Goal: Task Accomplishment & Management: Manage account settings

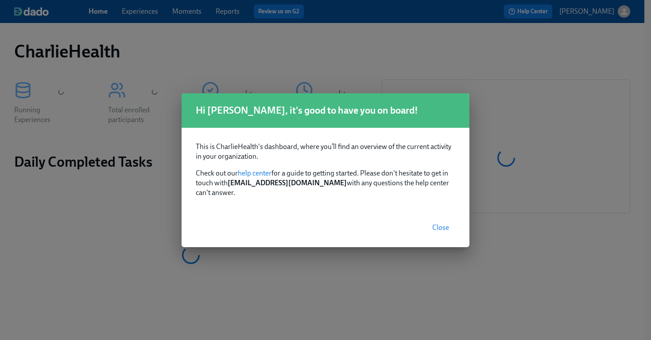
click at [443, 225] on span "Close" at bounding box center [440, 228] width 17 height 9
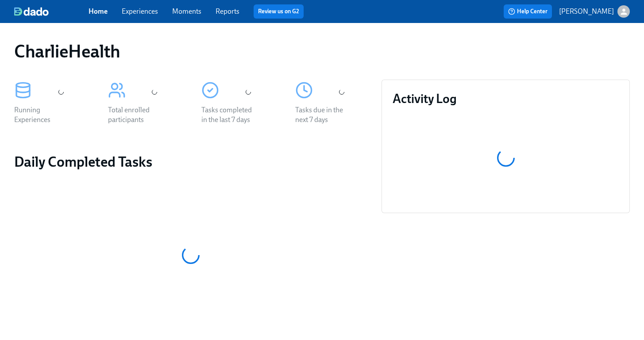
click at [145, 15] on link "Experiences" at bounding box center [140, 11] width 36 height 8
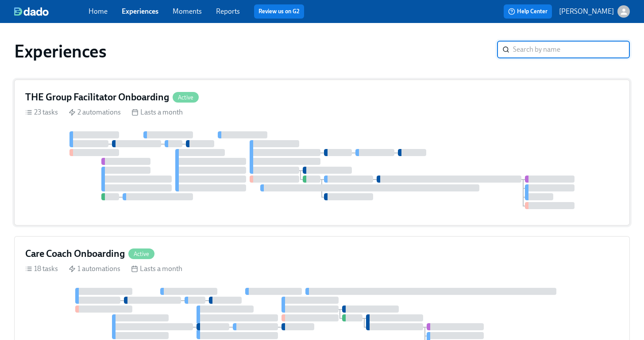
scroll to position [12, 0]
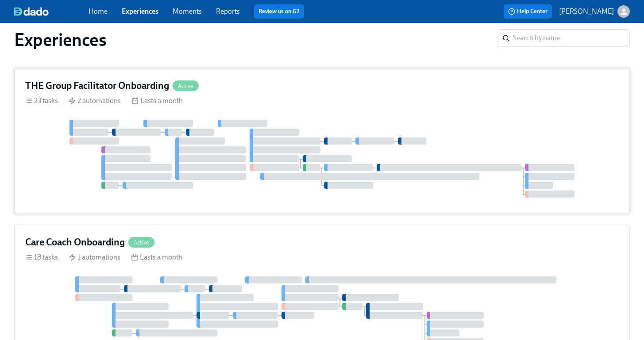
click at [320, 92] on div "THE Group Facilitator Onboarding Active" at bounding box center [322, 85] width 594 height 13
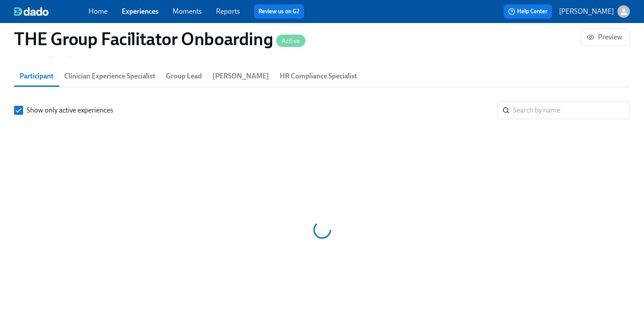
scroll to position [0, 13845]
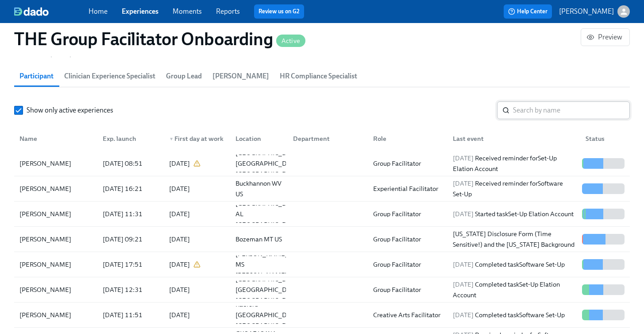
click at [579, 106] on input "search" at bounding box center [571, 110] width 117 height 18
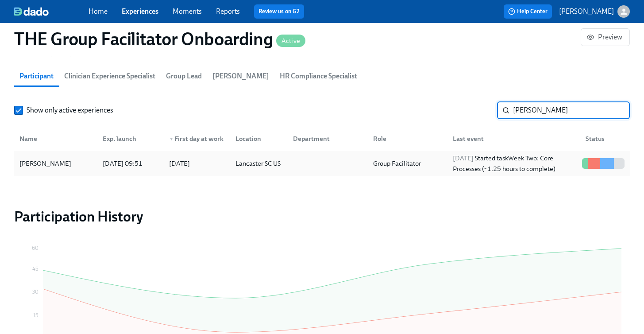
click at [61, 165] on div "Kayla McIlwain" at bounding box center [45, 163] width 59 height 11
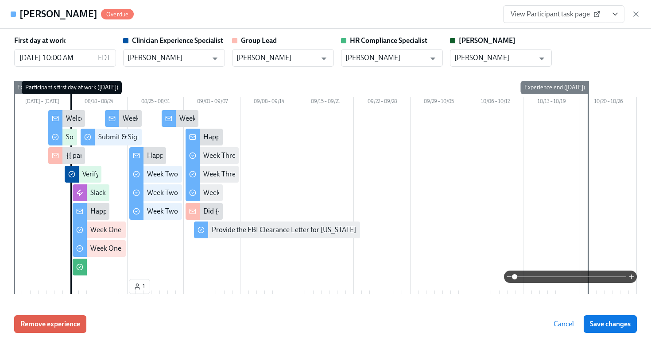
click at [615, 18] on icon "View task page" at bounding box center [614, 14] width 9 height 9
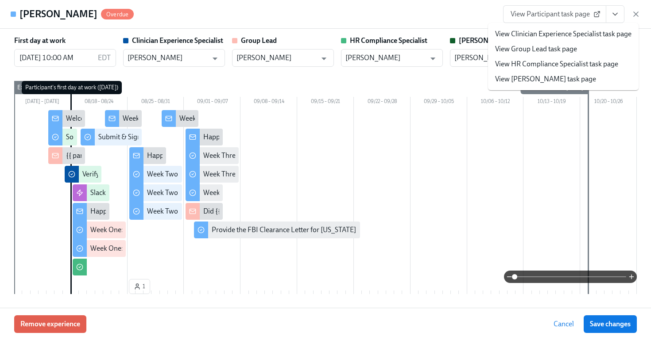
click at [575, 16] on span "View Participant task page" at bounding box center [554, 14] width 88 height 9
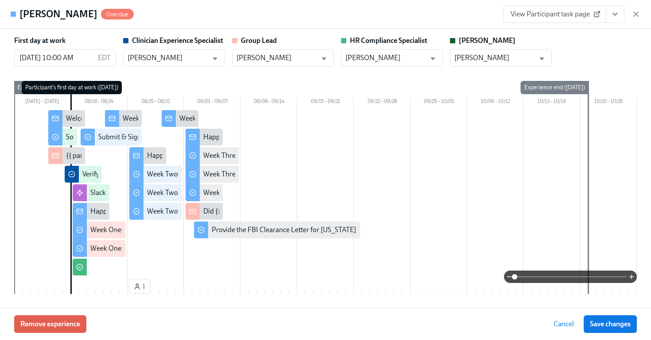
click at [612, 15] on icon "View task page" at bounding box center [614, 14] width 9 height 9
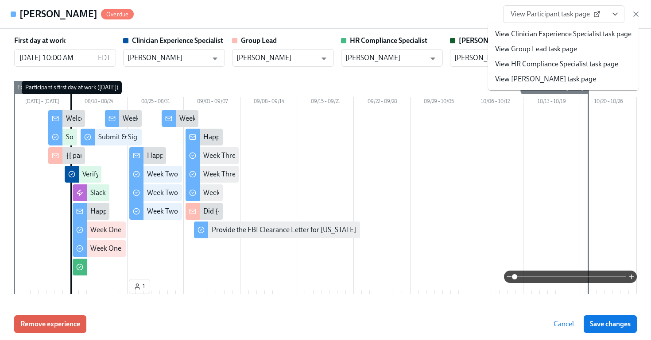
click at [541, 65] on link "View HR Compliance Specialist task page" at bounding box center [556, 64] width 123 height 10
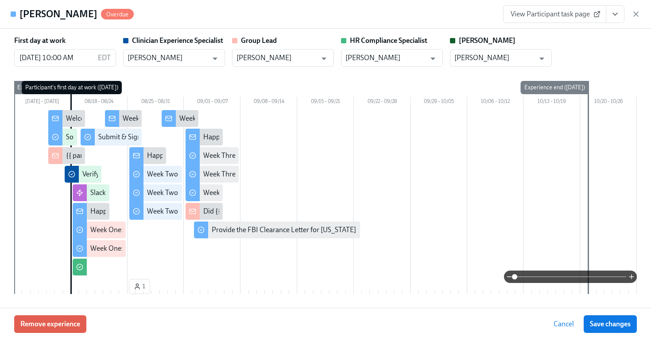
click at [630, 13] on div "View Participant task page" at bounding box center [571, 14] width 137 height 18
click at [640, 13] on icon "button" at bounding box center [635, 14] width 9 height 9
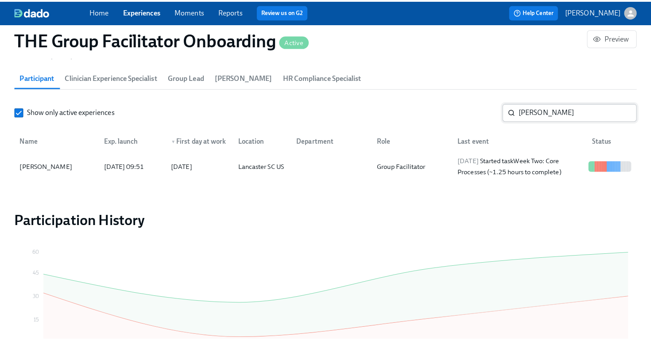
scroll to position [0, 14764]
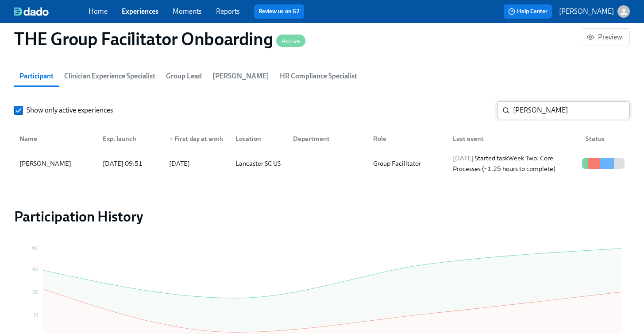
click at [549, 109] on input "kayla mcil" at bounding box center [571, 110] width 117 height 18
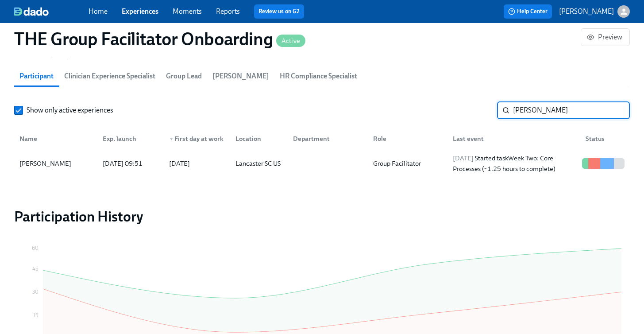
click at [549, 109] on input "kayla mcil" at bounding box center [571, 110] width 117 height 18
type input "katheria"
click at [67, 164] on div "Katheria Edwards" at bounding box center [45, 163] width 59 height 11
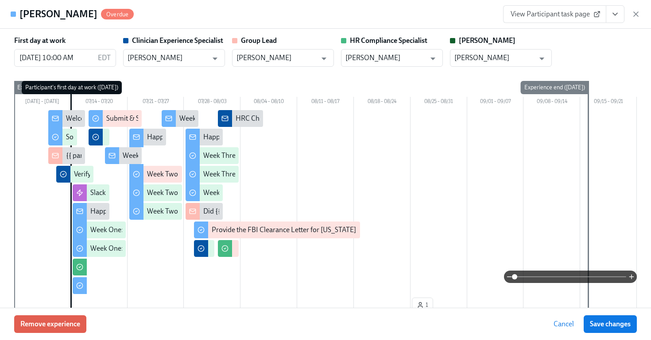
click at [620, 17] on button "View task page" at bounding box center [615, 14] width 19 height 18
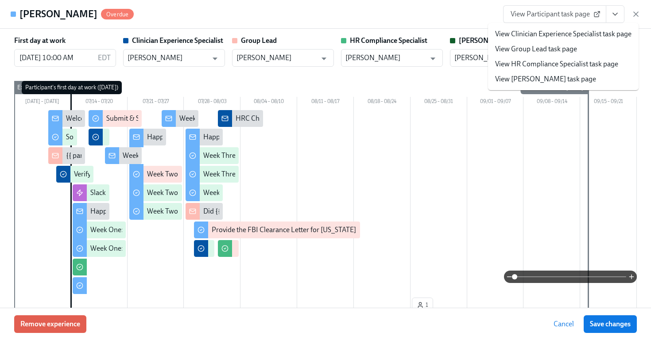
click at [549, 63] on link "View HR Compliance Specialist task page" at bounding box center [556, 64] width 123 height 10
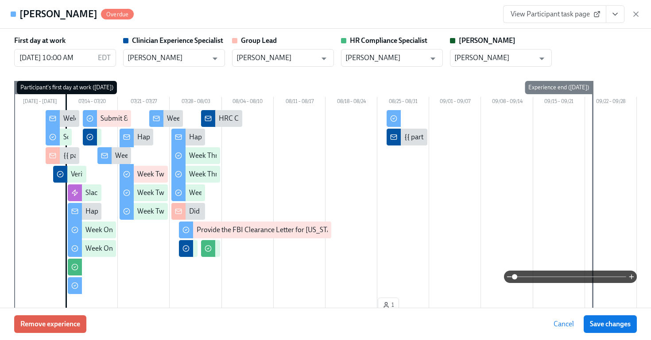
click at [614, 13] on icon "View task page" at bounding box center [614, 14] width 9 height 9
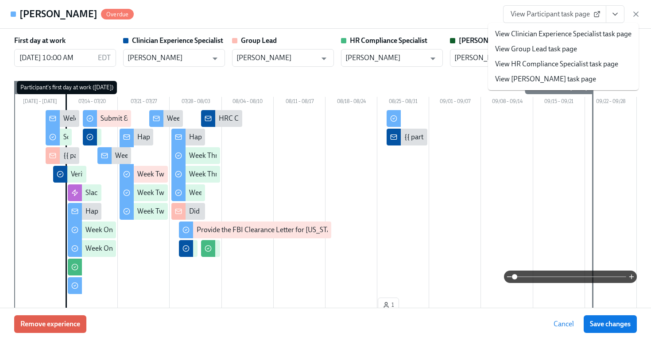
click at [422, 25] on div "Katheria Edwards Overdue View Participant task page View Clinician Experience S…" at bounding box center [325, 14] width 651 height 29
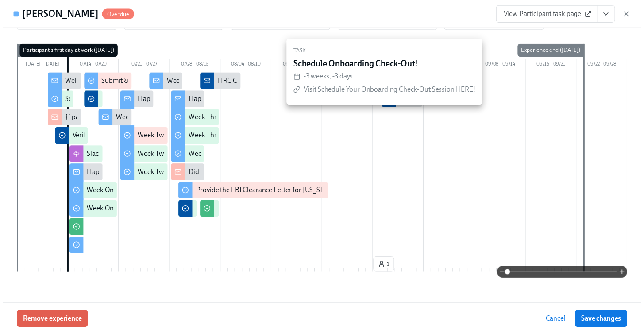
scroll to position [84, 0]
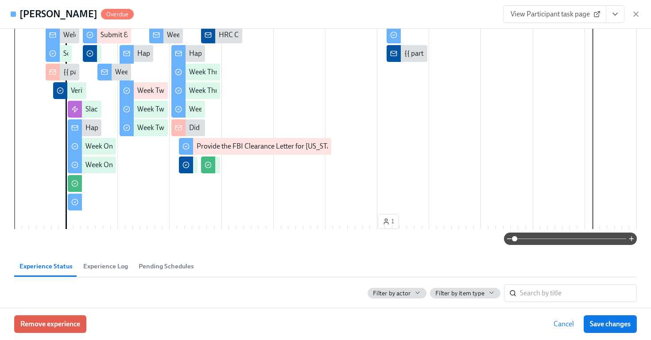
click at [639, 12] on icon "button" at bounding box center [635, 14] width 9 height 9
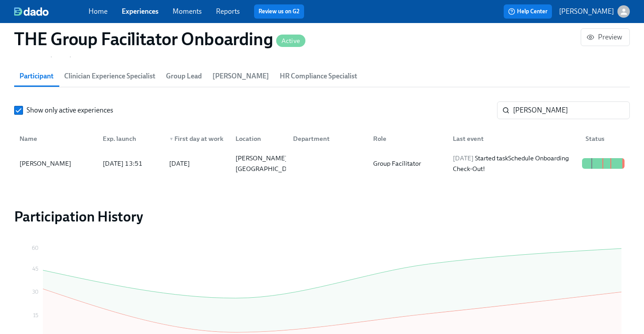
scroll to position [0, 14757]
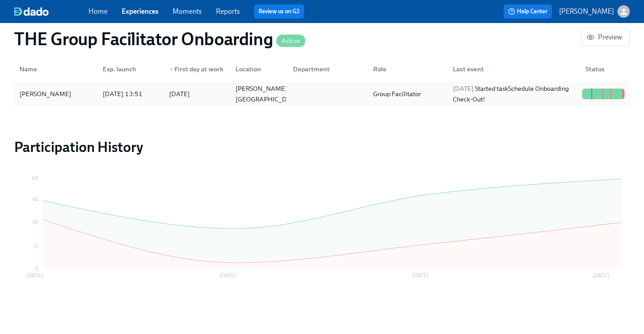
click at [59, 87] on div "Katheria Edwards" at bounding box center [56, 94] width 80 height 18
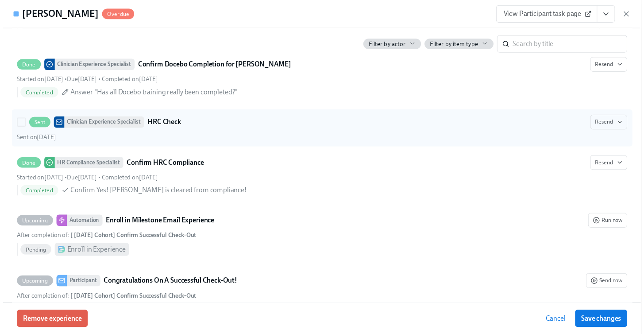
scroll to position [2075, 0]
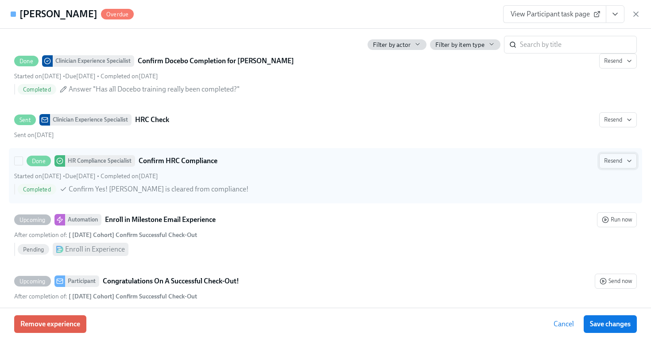
click at [625, 159] on icon "button" at bounding box center [628, 161] width 7 height 7
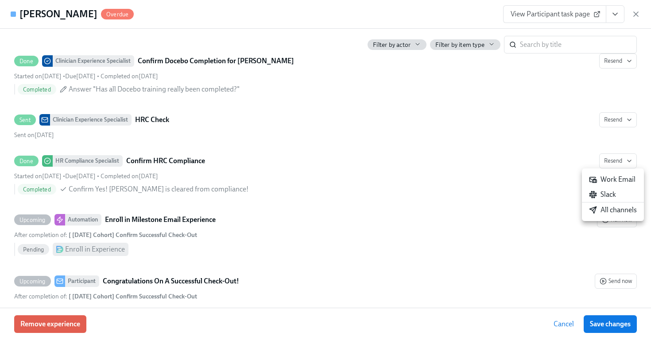
click at [421, 169] on div at bounding box center [325, 170] width 651 height 340
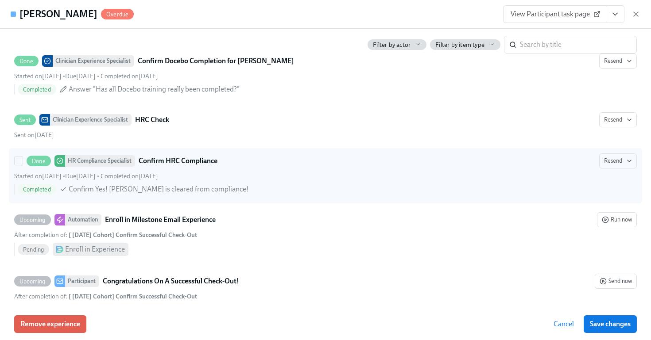
click at [275, 167] on div "Done HR Compliance Specialist Confirm HRC Compliance Resend" at bounding box center [325, 161] width 622 height 15
click at [23, 165] on input "Done HR Compliance Specialist Confirm HRC Compliance Resend Started on August 1…" at bounding box center [19, 161] width 8 height 8
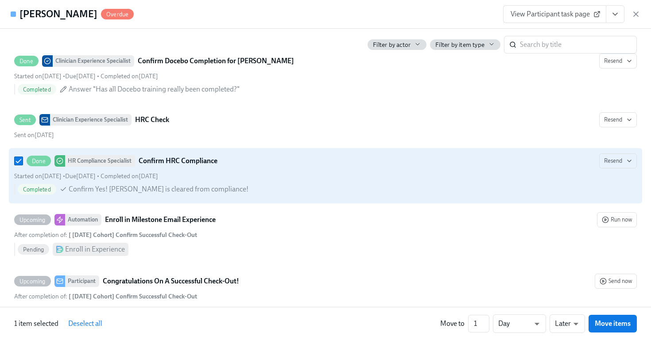
click at [275, 167] on div "Done HR Compliance Specialist Confirm HRC Compliance Resend" at bounding box center [325, 161] width 622 height 15
click at [23, 165] on input "Done HR Compliance Specialist Confirm HRC Compliance Resend Started on August 1…" at bounding box center [19, 161] width 8 height 8
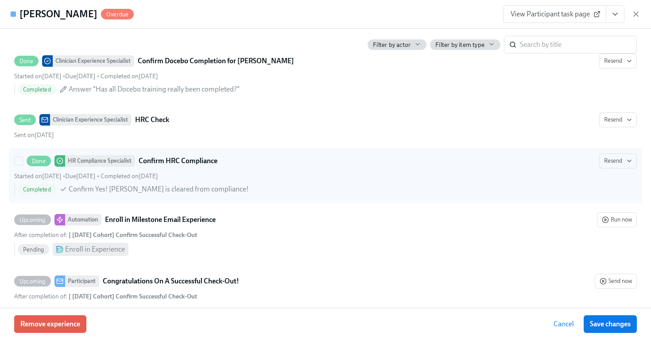
click at [392, 163] on div "Done HR Compliance Specialist Confirm HRC Compliance Resend" at bounding box center [325, 161] width 622 height 15
click at [23, 163] on input "Done HR Compliance Specialist Confirm HRC Compliance Resend Started on August 1…" at bounding box center [19, 161] width 8 height 8
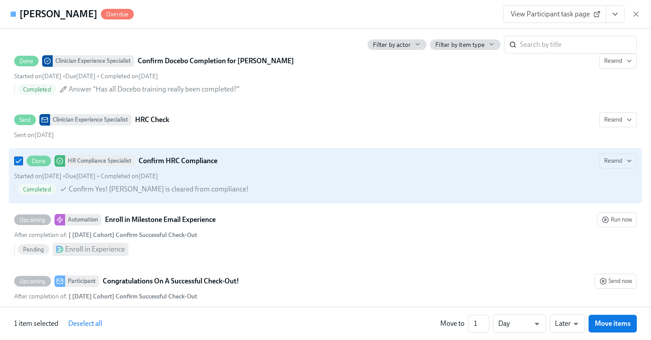
click at [391, 162] on div "Done HR Compliance Specialist Confirm HRC Compliance Resend" at bounding box center [325, 161] width 622 height 15
click at [23, 162] on input "Done HR Compliance Specialist Confirm HRC Compliance Resend Started on August 1…" at bounding box center [19, 161] width 8 height 8
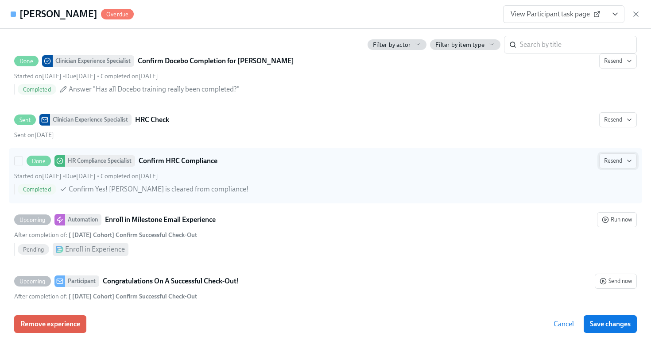
click at [625, 162] on icon "button" at bounding box center [628, 161] width 7 height 7
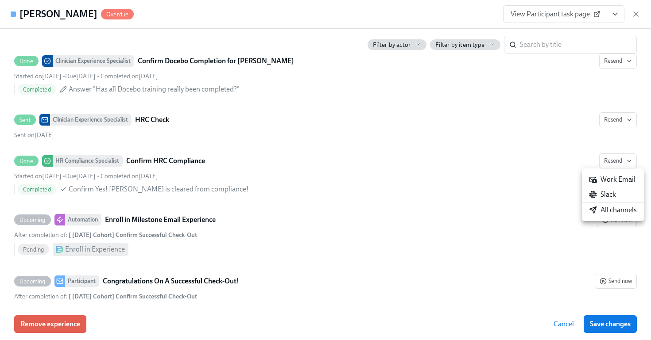
click at [480, 173] on div at bounding box center [325, 170] width 651 height 340
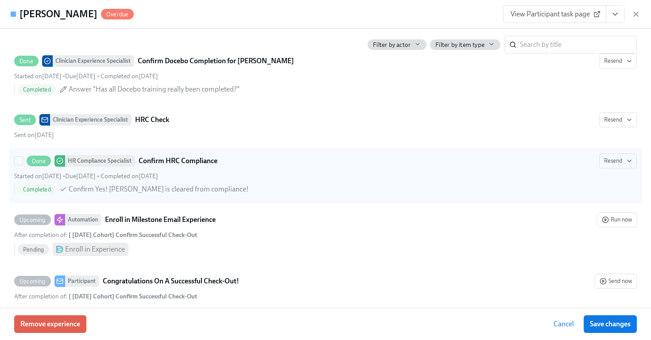
click at [339, 174] on div "Started on August 1st • Due August 4th • Completed on August 26th" at bounding box center [325, 176] width 622 height 8
click at [23, 165] on input "Done HR Compliance Specialist Confirm HRC Compliance Resend Started on August 1…" at bounding box center [19, 161] width 8 height 8
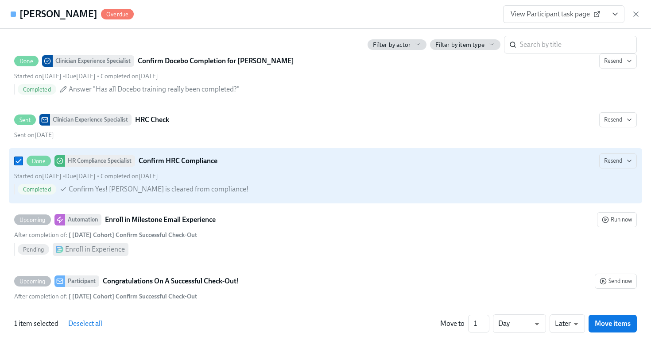
click at [339, 174] on div "Started on August 1st • Due August 4th • Completed on August 26th" at bounding box center [325, 176] width 622 height 8
click at [23, 165] on input "Done HR Compliance Specialist Confirm HRC Compliance Resend Started on August 1…" at bounding box center [19, 161] width 8 height 8
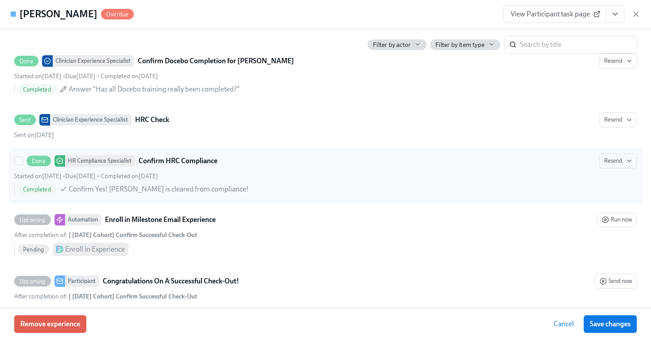
click at [339, 174] on div "Started on August 1st • Due August 4th • Completed on August 26th" at bounding box center [325, 176] width 622 height 8
click at [23, 165] on input "Done HR Compliance Specialist Confirm HRC Compliance Resend Started on August 1…" at bounding box center [19, 161] width 8 height 8
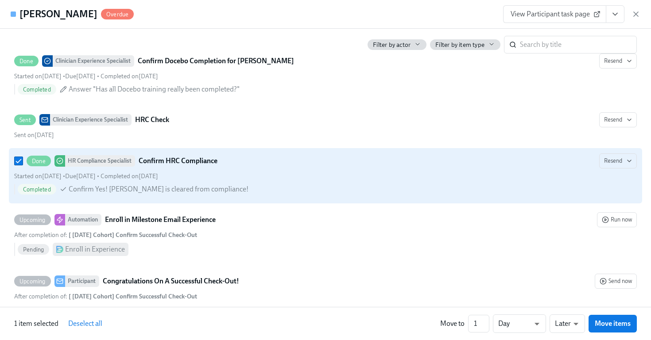
click at [339, 174] on div "Started on August 1st • Due August 4th • Completed on August 26th" at bounding box center [325, 176] width 622 height 8
click at [23, 165] on input "Done HR Compliance Specialist Confirm HRC Compliance Resend Started on August 1…" at bounding box center [19, 161] width 8 height 8
checkbox input "false"
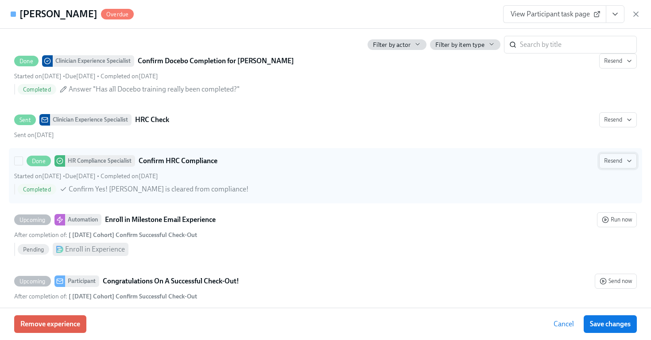
click at [625, 159] on icon "button" at bounding box center [628, 161] width 7 height 7
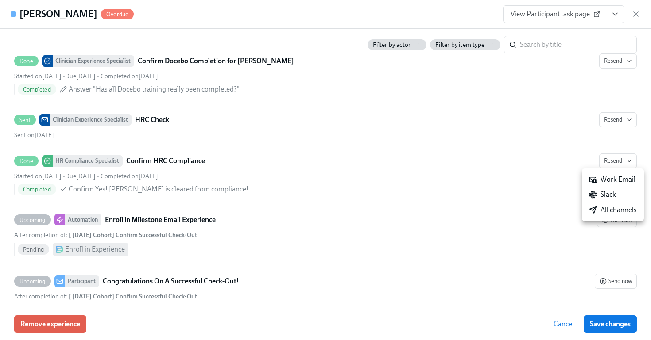
click at [621, 159] on div at bounding box center [325, 170] width 651 height 340
click at [638, 14] on icon "button" at bounding box center [635, 14] width 9 height 9
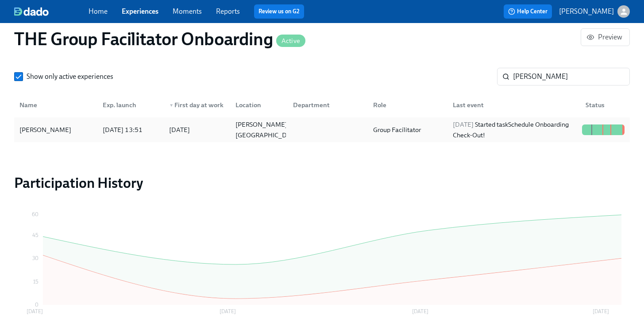
scroll to position [832, 0]
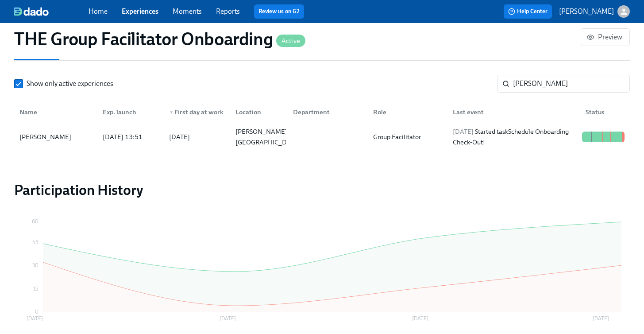
click at [137, 20] on div "Home Experiences Moments Reports Review us on G2 Help Center Jessica Barrett" at bounding box center [322, 11] width 644 height 23
click at [134, 12] on link "Experiences" at bounding box center [140, 11] width 37 height 8
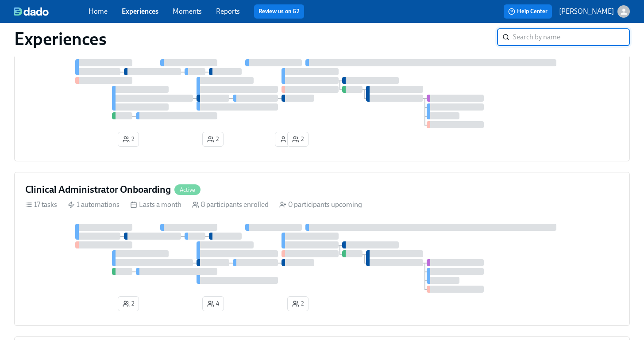
scroll to position [245, 0]
click at [246, 191] on div "Clinical Administrator Onboarding Active" at bounding box center [322, 190] width 594 height 13
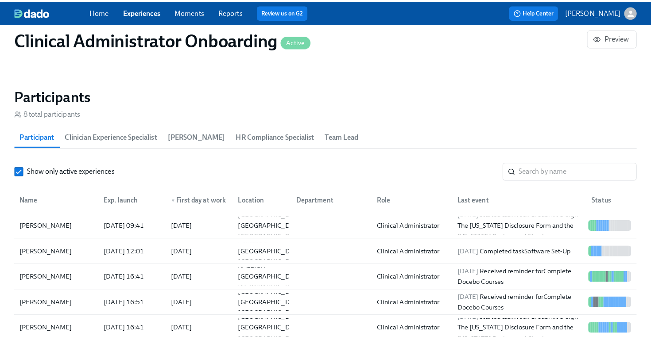
scroll to position [722, 0]
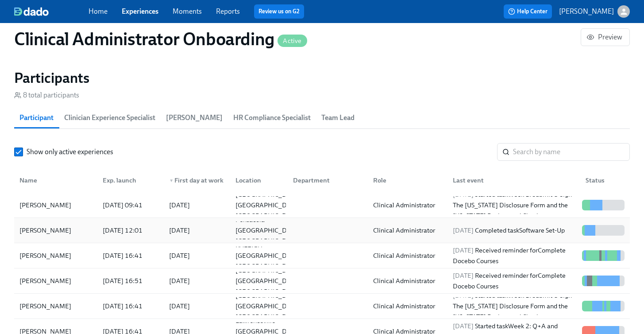
click at [65, 229] on div "Anne Louise Seaman" at bounding box center [45, 230] width 59 height 11
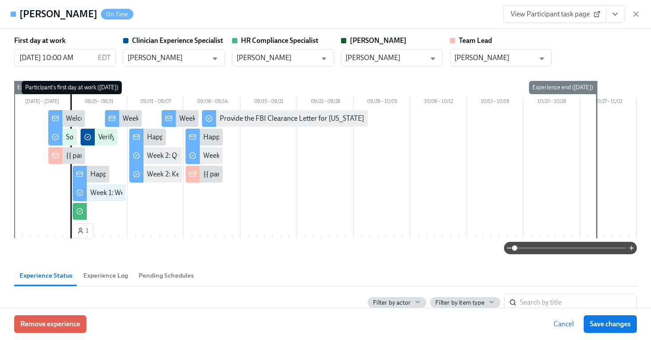
click at [615, 15] on icon "View task page" at bounding box center [615, 14] width 4 height 2
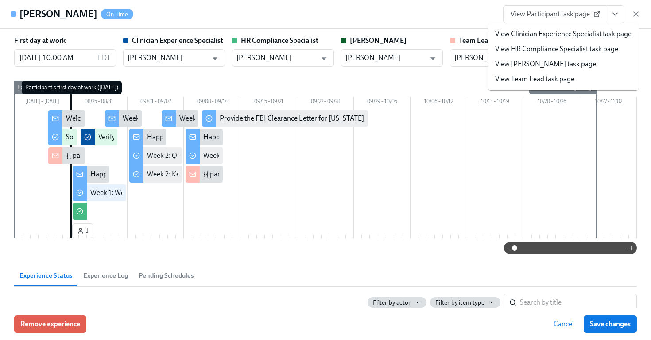
click at [565, 46] on link "View HR Compliance Specialist task page" at bounding box center [556, 49] width 123 height 10
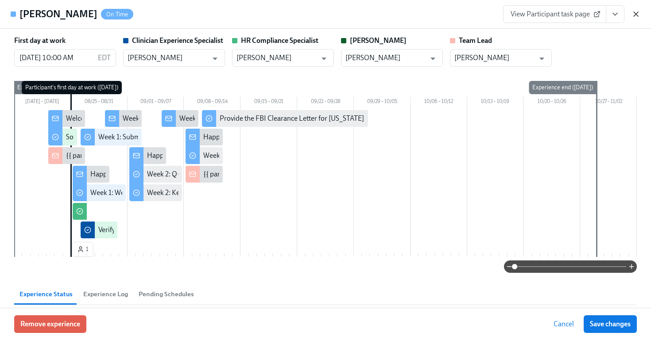
click at [633, 12] on icon "button" at bounding box center [635, 14] width 9 height 9
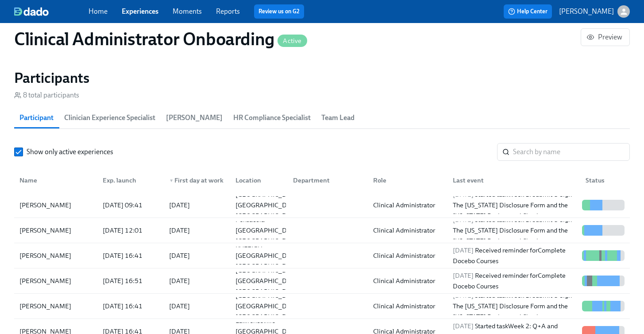
scroll to position [0, 2455]
click at [141, 3] on div "Home Experiences Moments Reports Review us on G2 Help Center Jessica Barrett" at bounding box center [322, 11] width 644 height 23
click at [141, 11] on link "Experiences" at bounding box center [140, 11] width 37 height 8
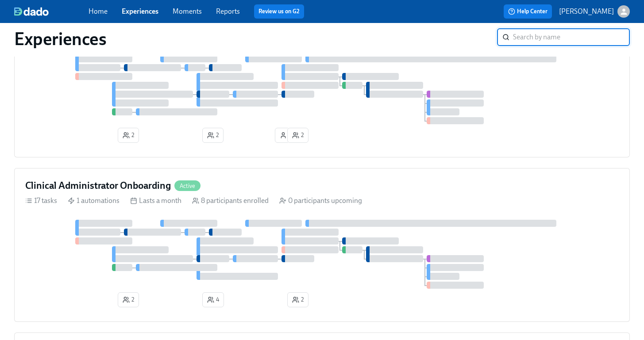
scroll to position [250, 0]
click at [162, 117] on div at bounding box center [322, 89] width 594 height 69
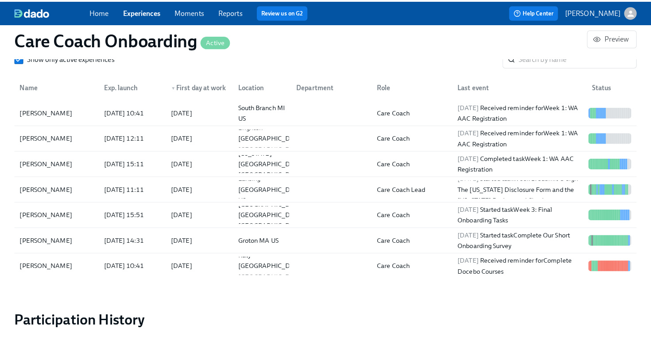
scroll to position [832, 0]
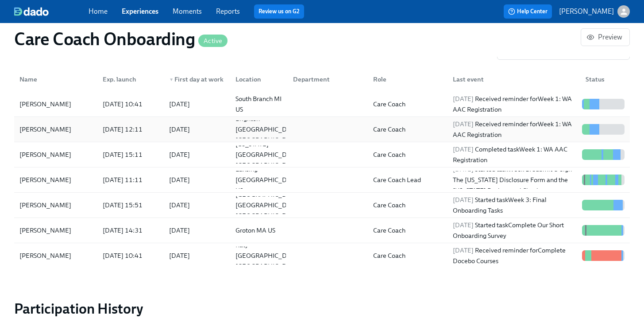
click at [73, 130] on div "Amber Weston" at bounding box center [56, 129] width 80 height 18
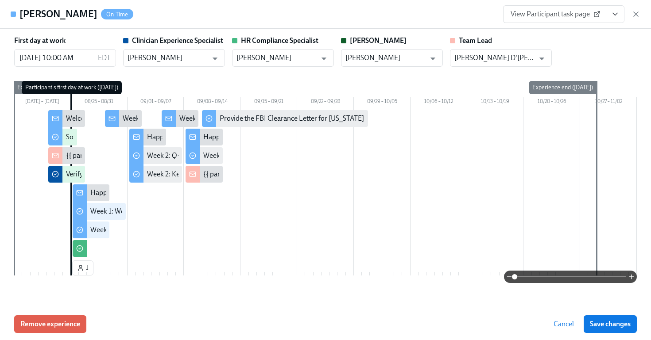
click at [616, 17] on icon "View task page" at bounding box center [614, 14] width 9 height 9
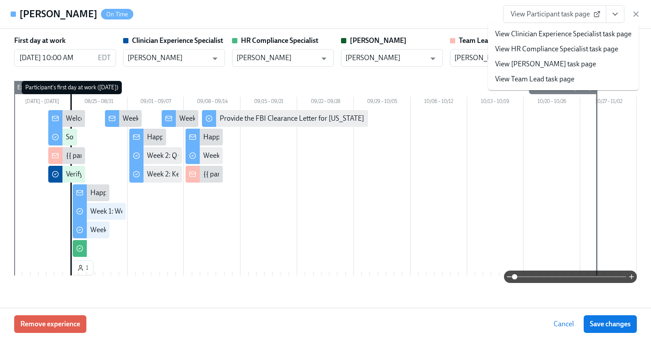
click at [588, 48] on link "View HR Compliance Specialist task page" at bounding box center [556, 49] width 123 height 10
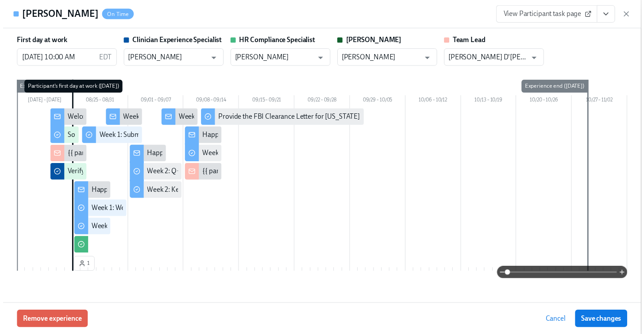
scroll to position [0, 2734]
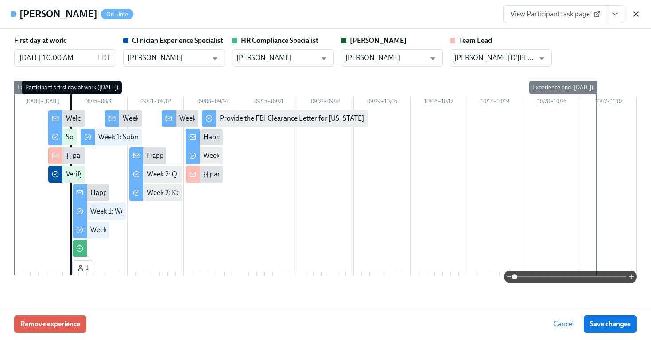
click at [636, 15] on icon "button" at bounding box center [635, 14] width 9 height 9
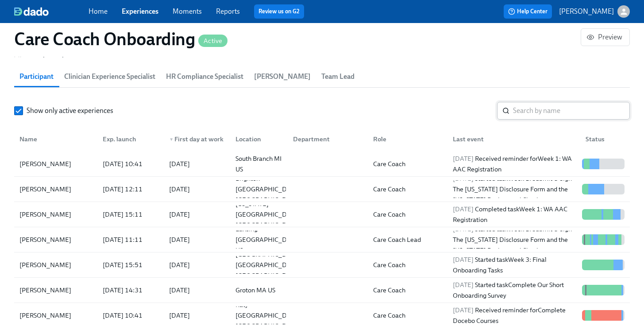
scroll to position [764, 0]
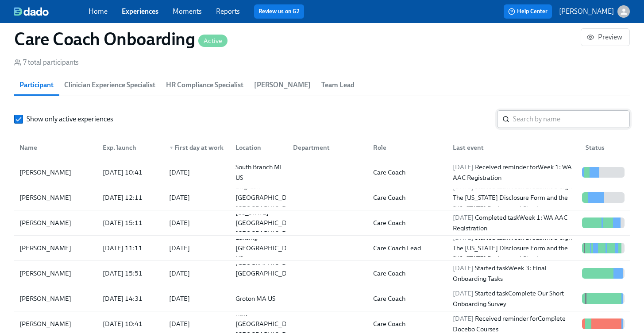
click at [552, 127] on input "search" at bounding box center [571, 119] width 117 height 18
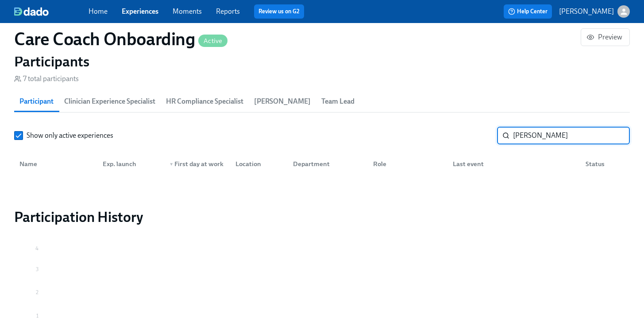
scroll to position [717, 0]
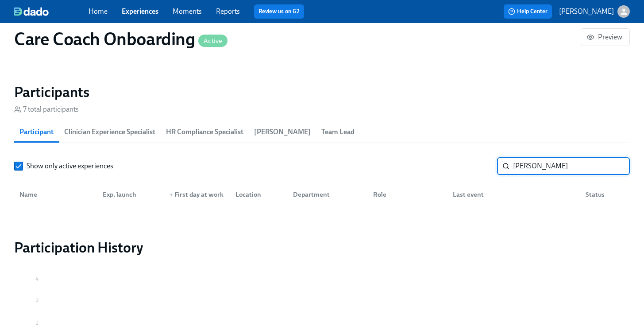
type input "alexandra"
click at [138, 19] on div "Home Experiences Moments Reports Review us on G2 Help Center Jessica Barrett" at bounding box center [322, 11] width 644 height 23
click at [135, 11] on link "Experiences" at bounding box center [140, 11] width 37 height 8
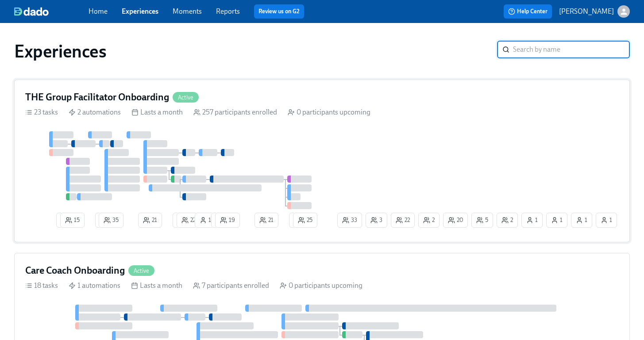
click at [304, 108] on div "0 participants upcoming" at bounding box center [329, 113] width 83 height 10
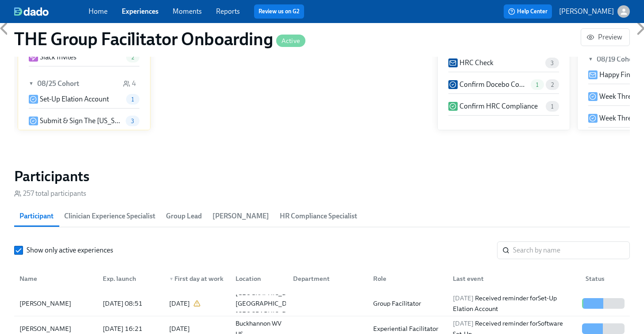
scroll to position [700, 0]
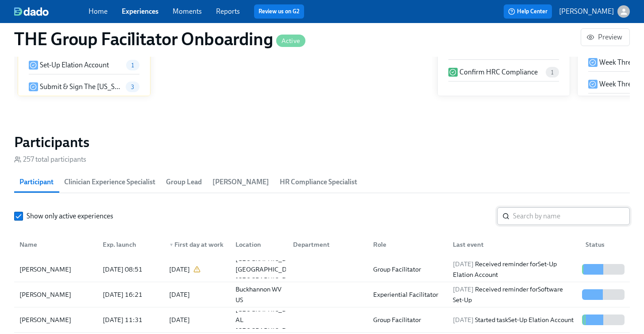
click at [552, 217] on input "search" at bounding box center [571, 216] width 117 height 18
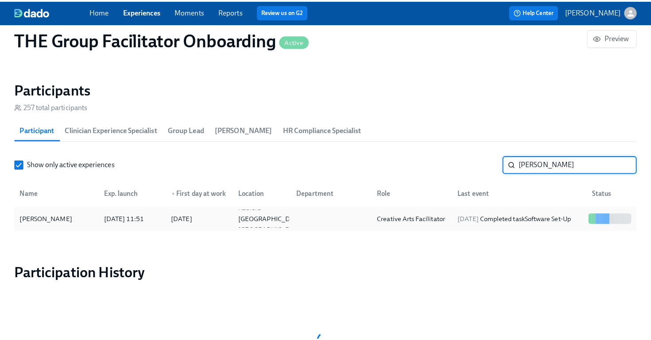
scroll to position [767, 0]
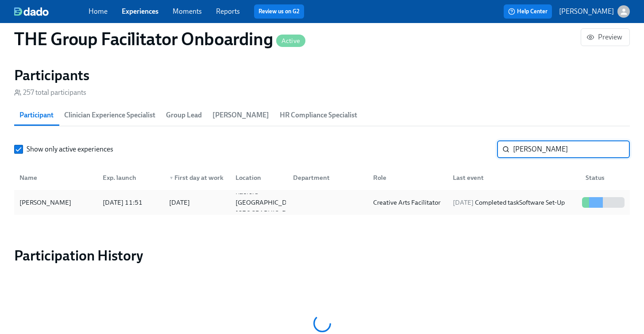
type input "alexandra"
click at [45, 205] on div "Alexandra Rivera" at bounding box center [45, 202] width 59 height 11
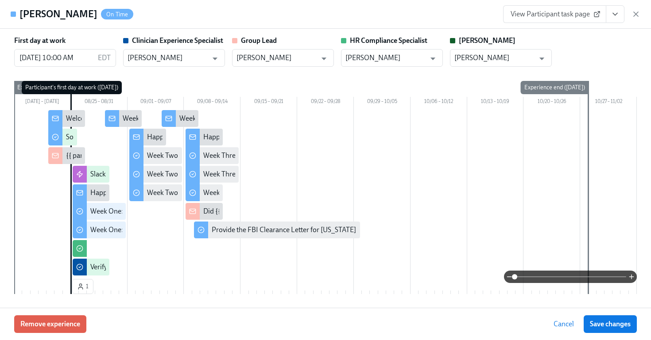
click at [616, 15] on icon "View task page" at bounding box center [614, 14] width 9 height 9
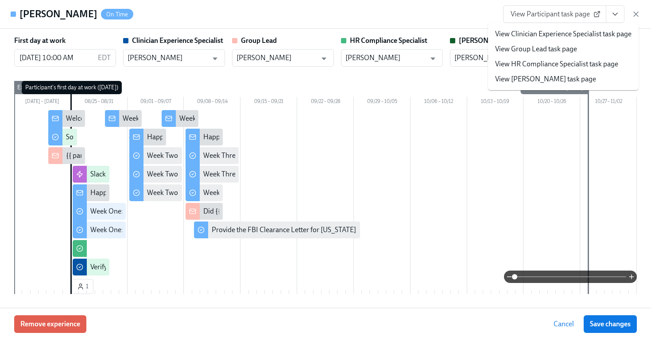
click at [546, 64] on link "View HR Compliance Specialist task page" at bounding box center [556, 64] width 123 height 10
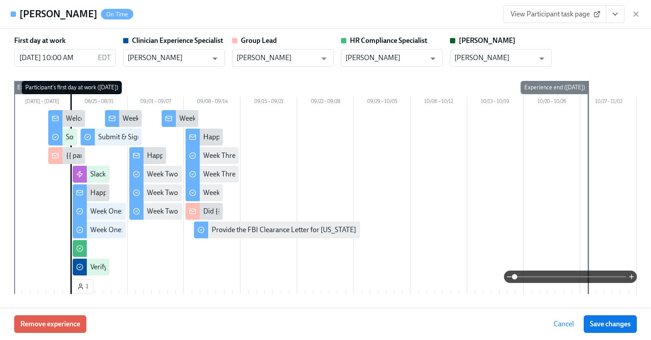
scroll to position [0, 14157]
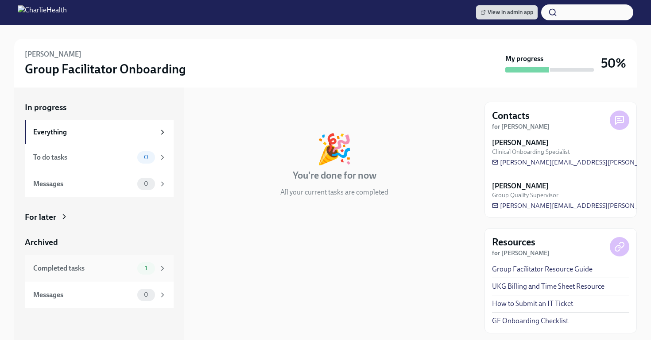
click at [106, 273] on div "Completed tasks" at bounding box center [83, 269] width 100 height 10
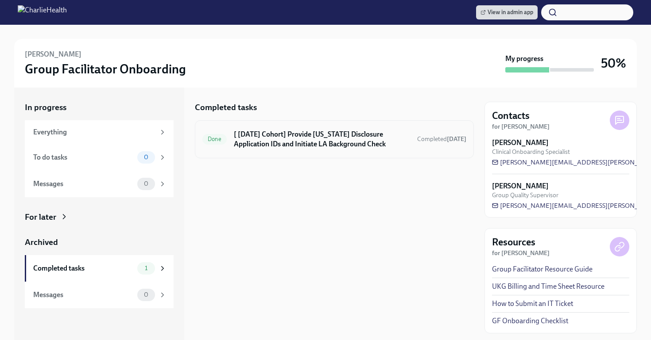
click at [291, 140] on h6 "[ Aug 18th Cohort] Provide Utah Disclosure Application IDs and Initiate LA Back…" at bounding box center [322, 139] width 176 height 19
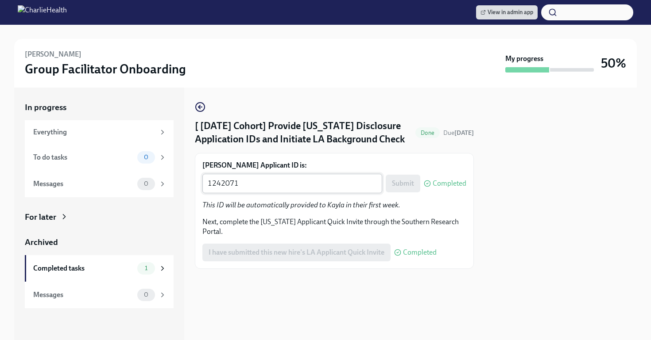
click at [319, 189] on textarea "1242071" at bounding box center [292, 183] width 169 height 11
paste textarea "4478"
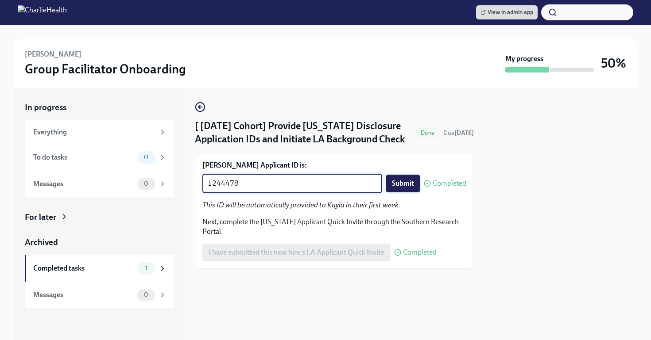
type textarea "1244478"
click at [404, 188] on span "Submit" at bounding box center [403, 183] width 22 height 9
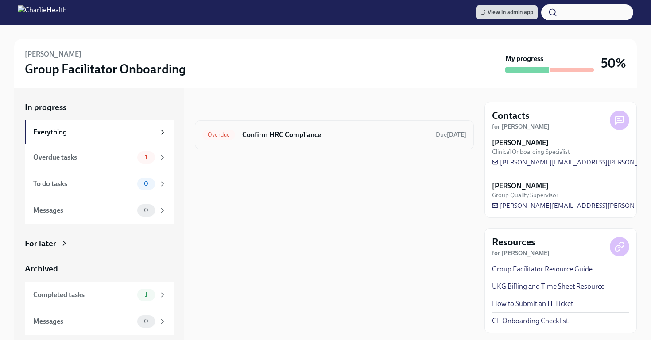
click at [331, 128] on div "Overdue Confirm HRC Compliance Due Aug 4th" at bounding box center [334, 135] width 264 height 14
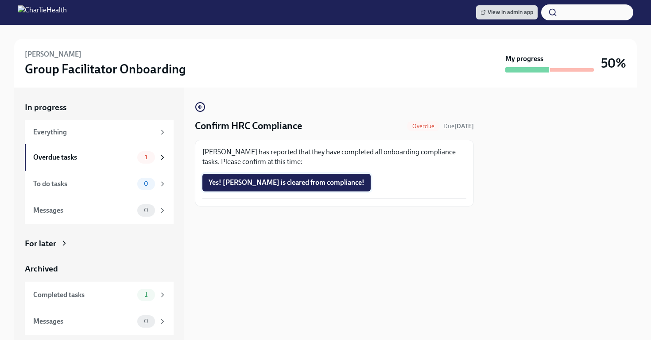
click at [287, 184] on span "Yes! Katheria is cleared from compliance!" at bounding box center [286, 182] width 156 height 9
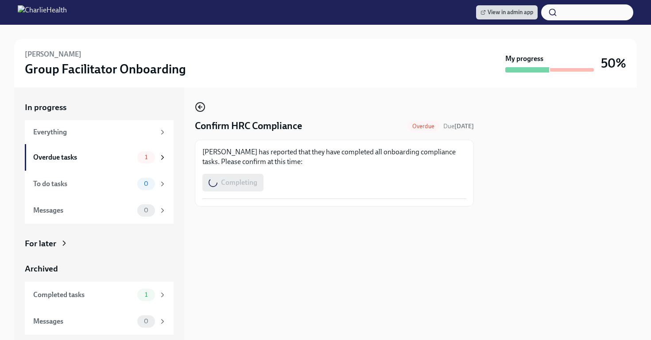
click at [198, 110] on icon "button" at bounding box center [200, 107] width 11 height 11
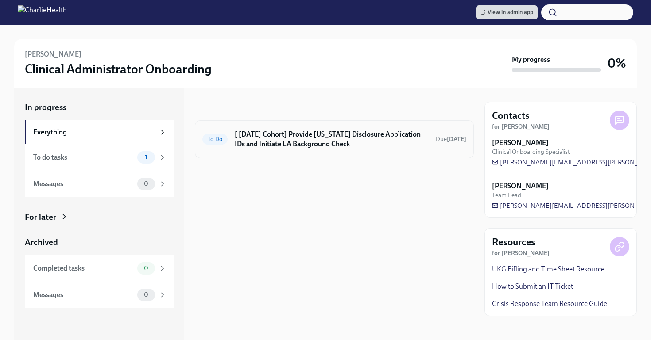
click at [352, 147] on h6 "[ [DATE] Cohort] Provide [US_STATE] Disclosure Application IDs and Initiate LA …" at bounding box center [332, 139] width 194 height 19
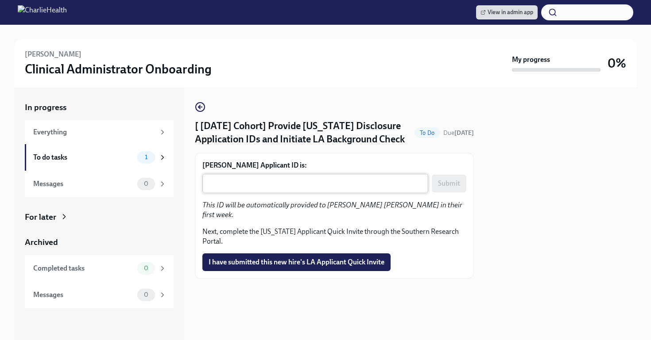
click at [300, 192] on div "x ​" at bounding box center [315, 183] width 226 height 19
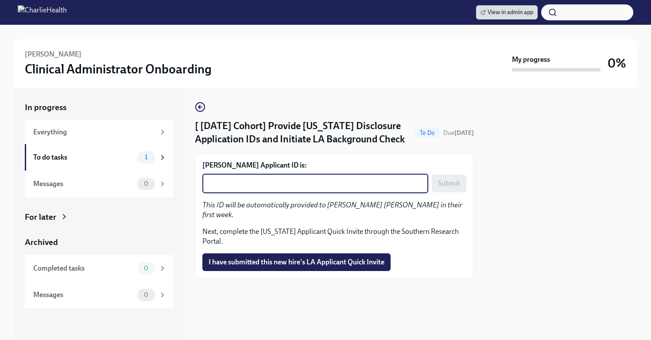
paste textarea "1244493"
type textarea "1244493"
click at [445, 186] on span "Submit" at bounding box center [449, 183] width 22 height 9
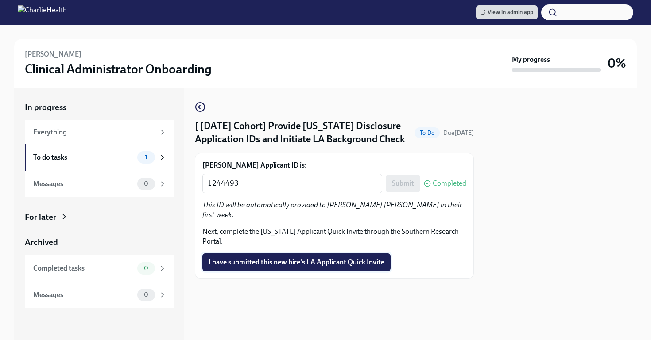
click at [371, 258] on span "I have submitted this new hire's LA Applicant Quick Invite" at bounding box center [296, 262] width 176 height 9
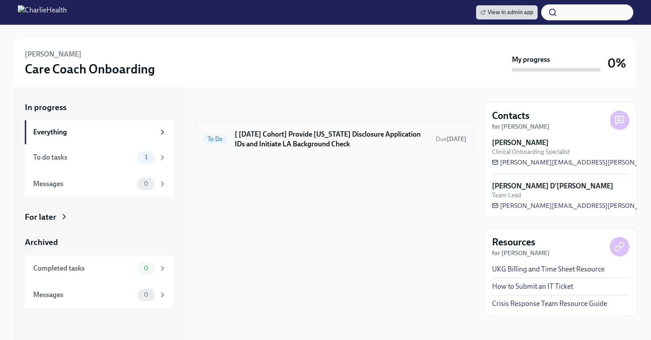
click at [353, 147] on h6 "[ [DATE] Cohort] Provide [US_STATE] Disclosure Application IDs and Initiate LA …" at bounding box center [332, 139] width 194 height 19
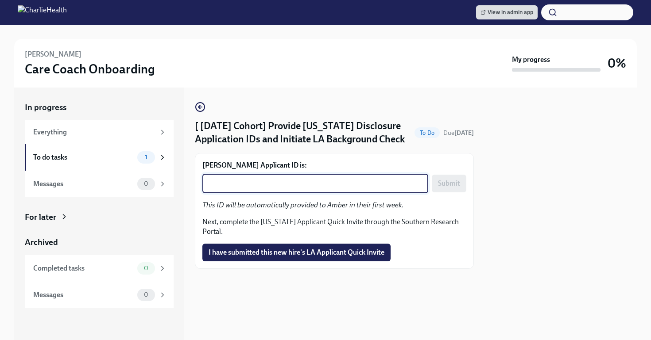
click at [347, 186] on textarea "[PERSON_NAME] Applicant ID is:" at bounding box center [315, 183] width 215 height 11
paste textarea "1244498"
type textarea "1244498"
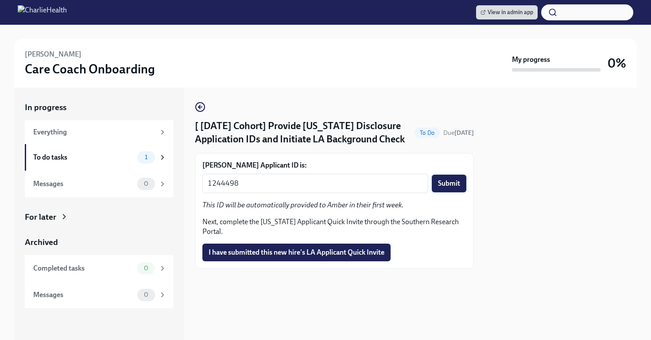
click at [448, 185] on span "Submit" at bounding box center [449, 183] width 22 height 9
click at [337, 252] on span "I have submitted this new hire's LA Applicant Quick Invite" at bounding box center [296, 252] width 176 height 9
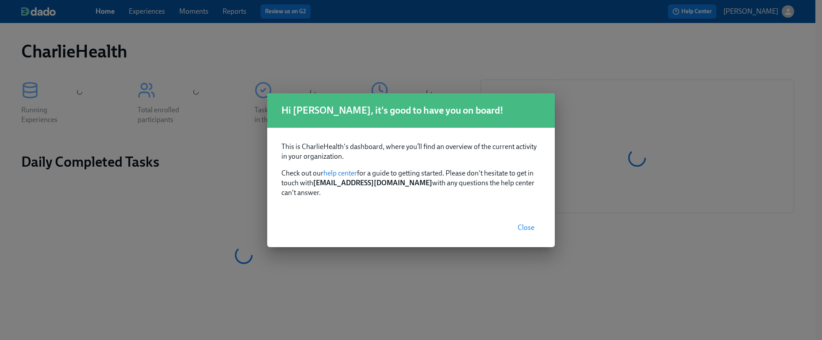
click at [536, 224] on button "Close" at bounding box center [526, 228] width 29 height 18
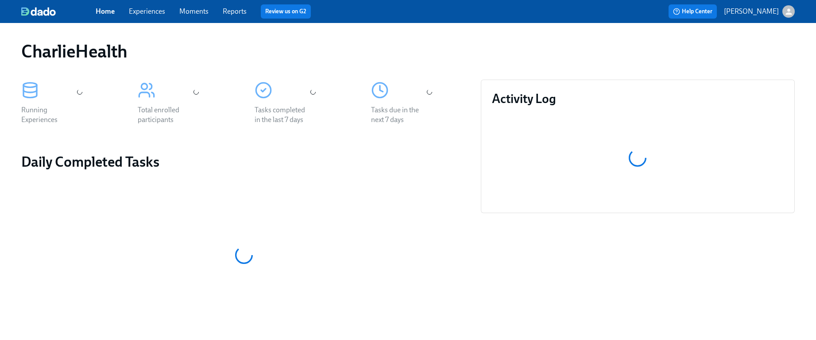
click at [144, 16] on span "Experiences" at bounding box center [147, 12] width 36 height 10
click at [143, 13] on link "Experiences" at bounding box center [147, 11] width 36 height 8
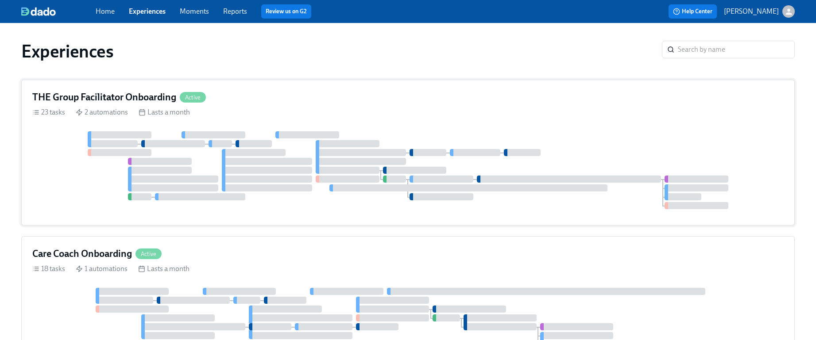
click at [372, 180] on div at bounding box center [348, 179] width 64 height 7
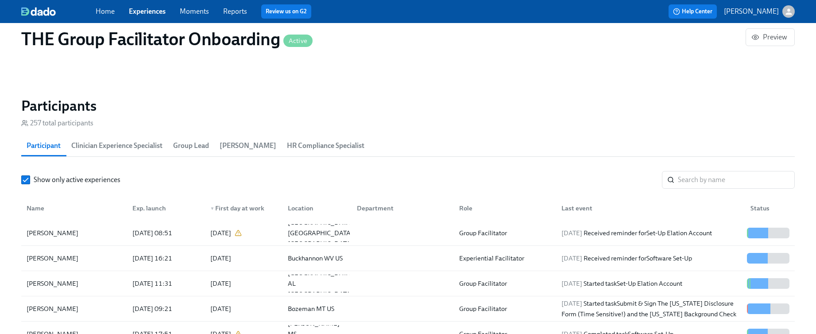
scroll to position [0, 14606]
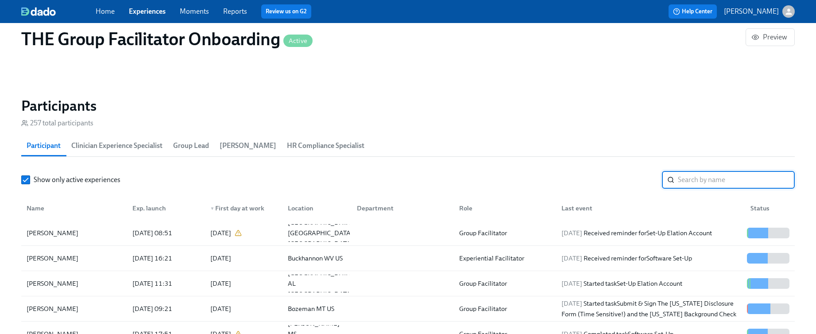
click at [688, 180] on input "search" at bounding box center [736, 180] width 117 height 18
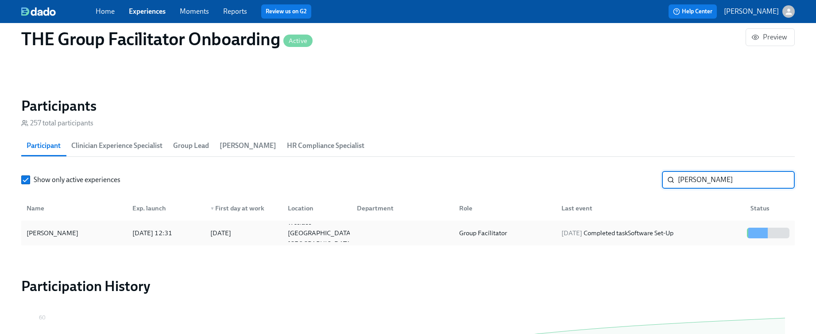
click at [25, 237] on div "Lisa Diaz" at bounding box center [52, 233] width 59 height 11
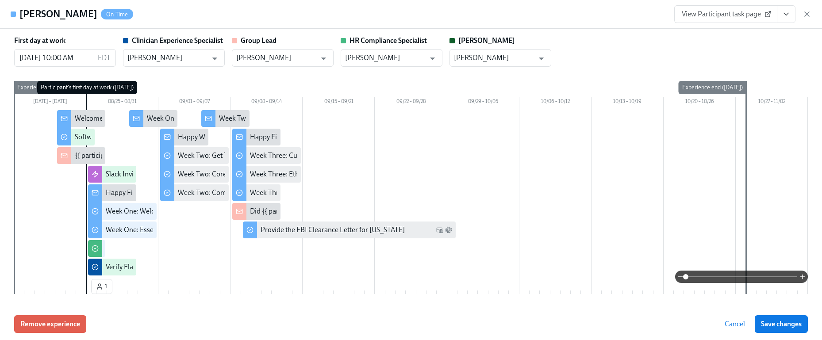
click at [786, 17] on icon "View task page" at bounding box center [786, 14] width 9 height 9
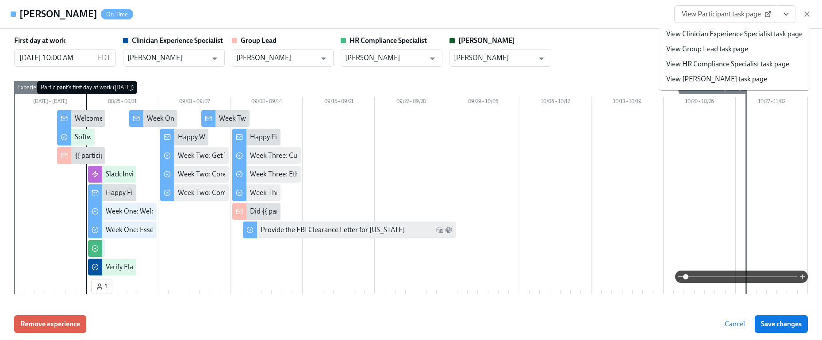
click at [729, 60] on link "View HR Compliance Specialist task page" at bounding box center [728, 64] width 123 height 10
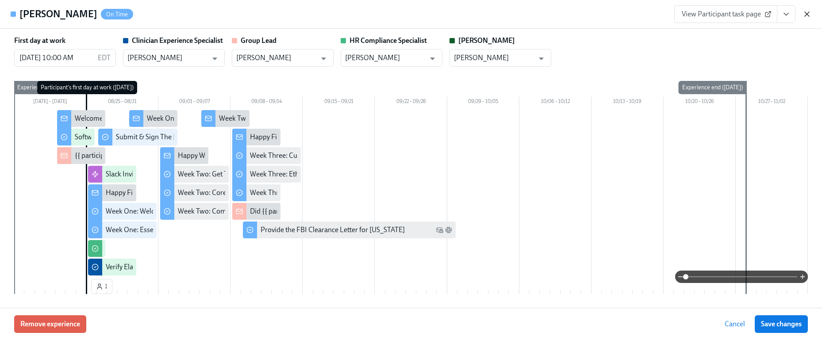
click at [810, 14] on icon "button" at bounding box center [807, 14] width 9 height 9
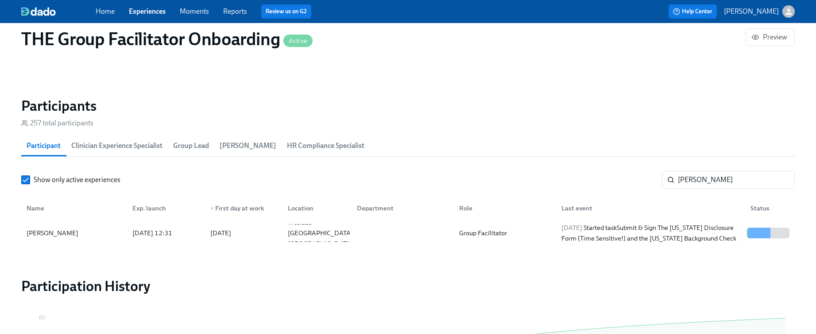
scroll to position [0, 14600]
click at [688, 171] on input "lisa diaz" at bounding box center [736, 180] width 117 height 18
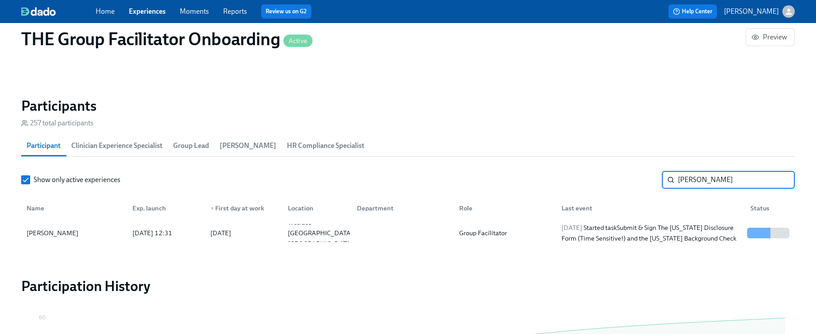
click at [688, 171] on input "lisa diaz" at bounding box center [736, 180] width 117 height 18
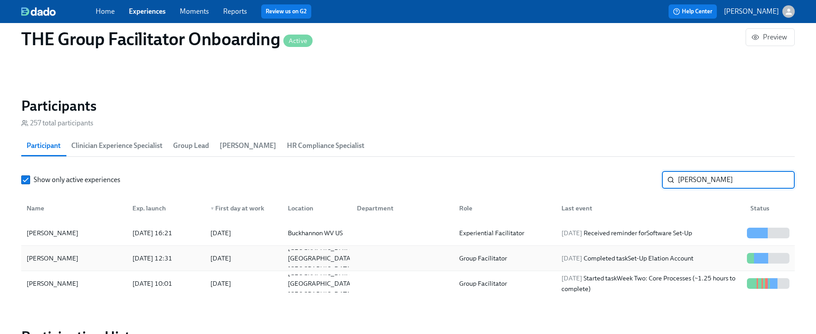
type input "brittany"
click at [62, 255] on div "Brittany Thorne" at bounding box center [52, 258] width 59 height 11
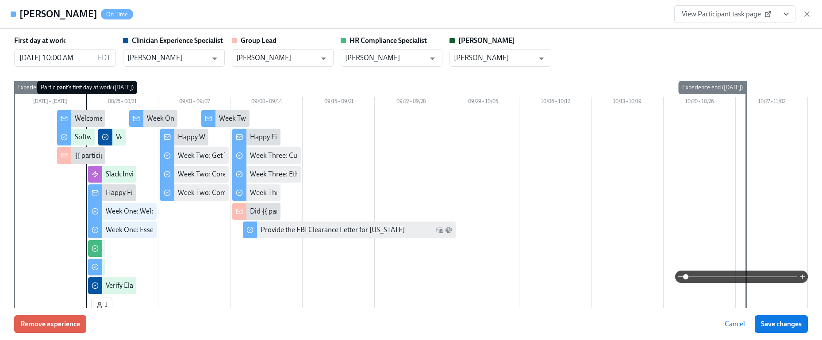
click at [787, 16] on icon "View task page" at bounding box center [786, 14] width 9 height 9
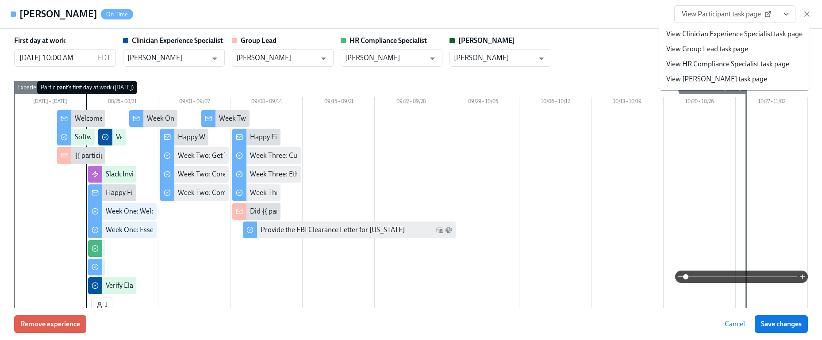
click at [732, 62] on link "View HR Compliance Specialist task page" at bounding box center [728, 64] width 123 height 10
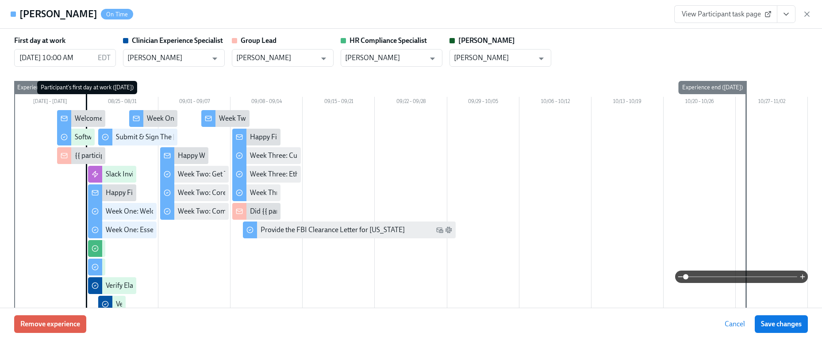
click at [807, 14] on icon "button" at bounding box center [807, 14] width 4 height 4
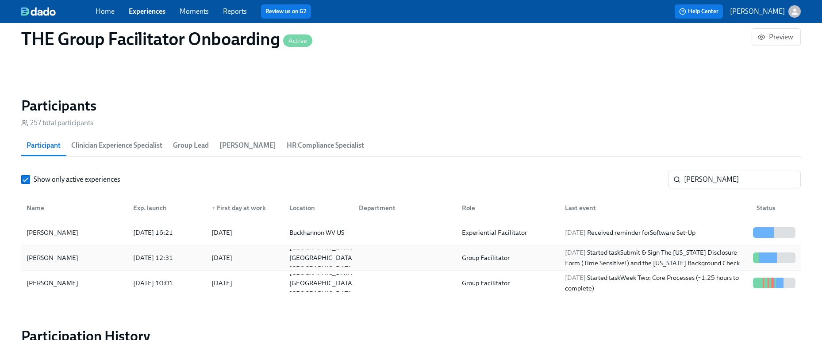
click at [716, 182] on input "brittany" at bounding box center [742, 180] width 117 height 18
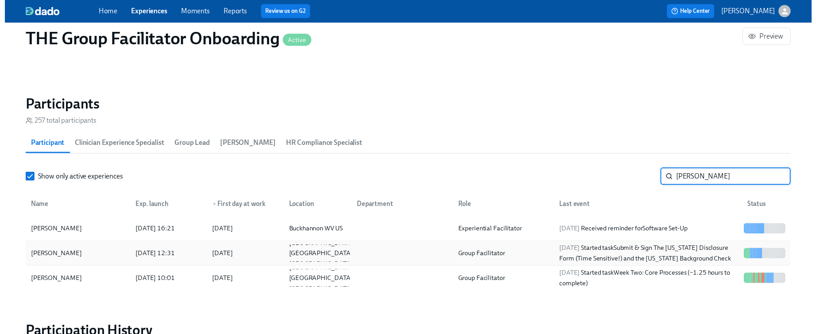
scroll to position [0, 14606]
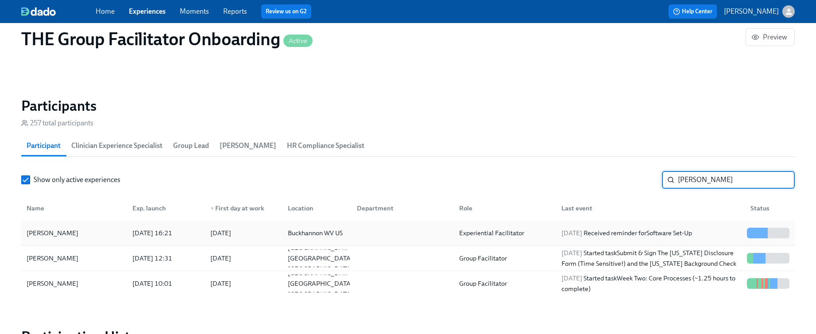
click at [58, 231] on div "Brittany Conover" at bounding box center [52, 233] width 59 height 11
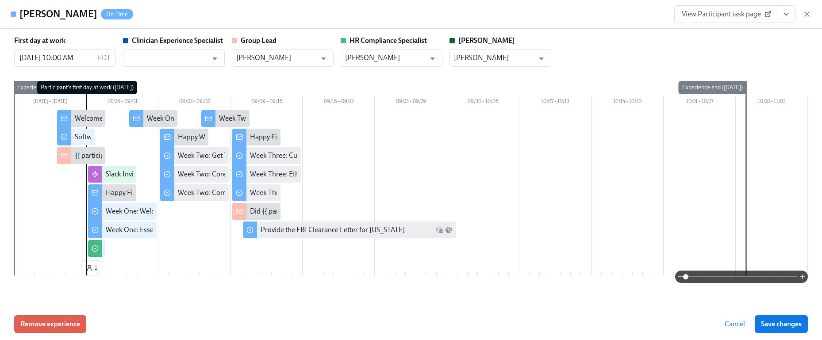
click at [786, 19] on button "View task page" at bounding box center [786, 14] width 19 height 18
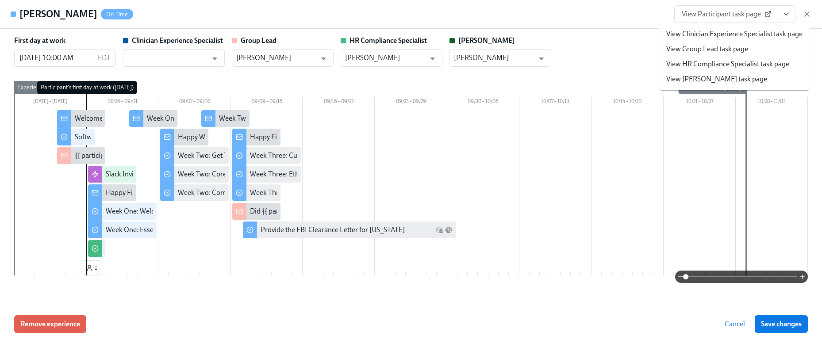
click at [785, 16] on icon "View task page" at bounding box center [786, 14] width 9 height 9
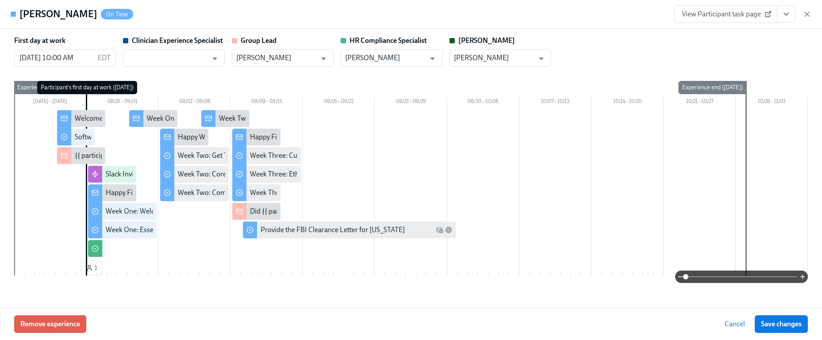
click at [785, 16] on icon "View task page" at bounding box center [786, 14] width 9 height 9
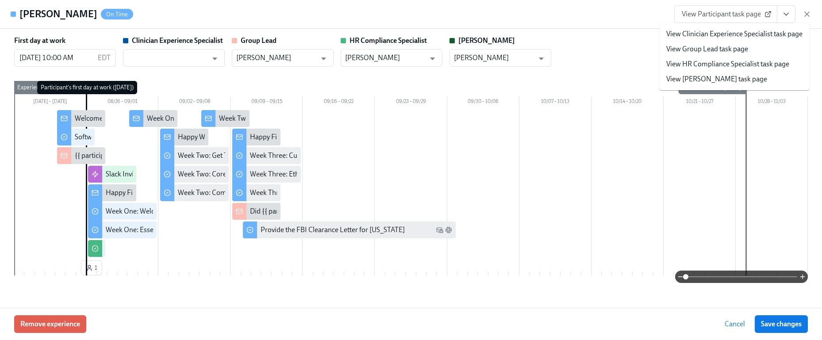
click at [729, 63] on link "View HR Compliance Specialist task page" at bounding box center [728, 64] width 123 height 10
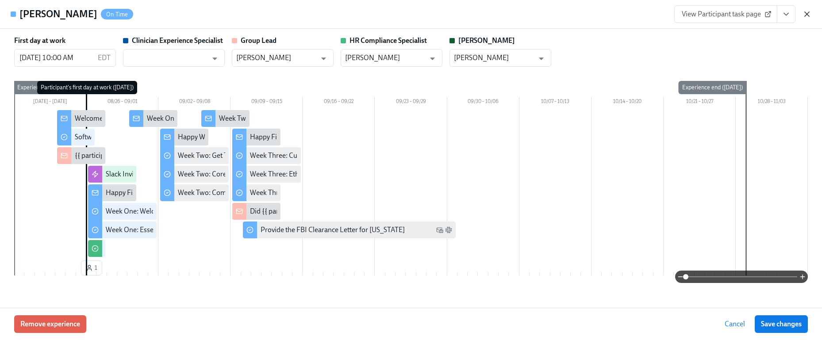
click at [806, 15] on icon "button" at bounding box center [807, 14] width 4 height 4
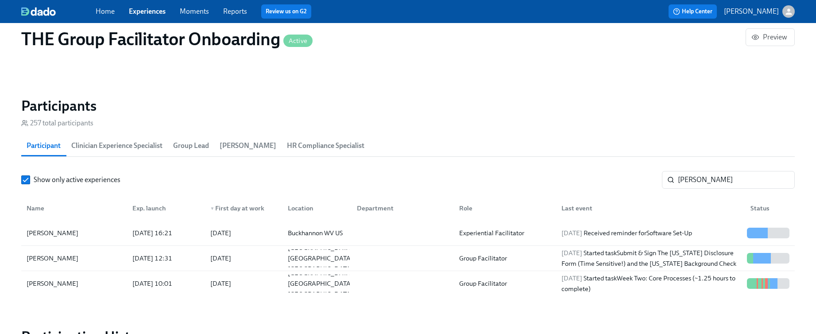
scroll to position [0, 14606]
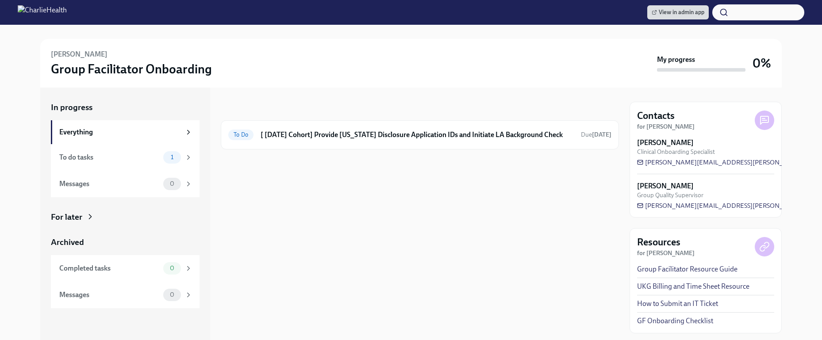
click at [492, 151] on div at bounding box center [420, 164] width 398 height 28
click at [492, 139] on h6 "[ [DATE] Cohort] Provide [US_STATE] Disclosure Application IDs and Initiate LA …" at bounding box center [417, 135] width 313 height 10
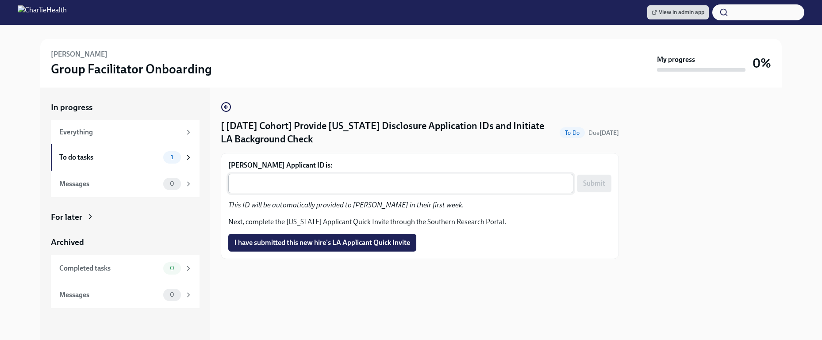
click at [367, 178] on div "x ​" at bounding box center [400, 183] width 345 height 19
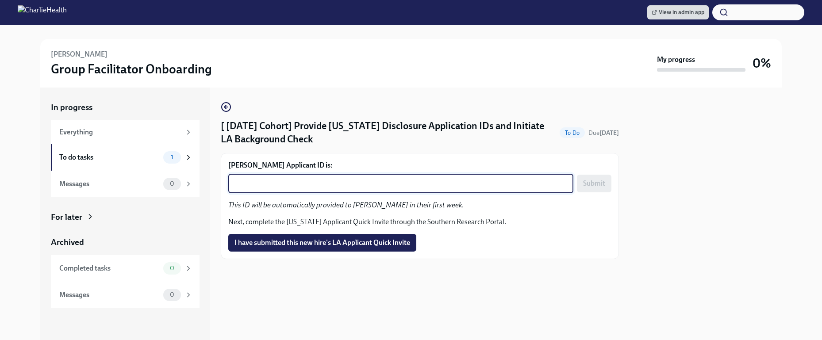
paste textarea "1244517"
type textarea "1244517"
click at [590, 187] on span "Submit" at bounding box center [594, 183] width 22 height 9
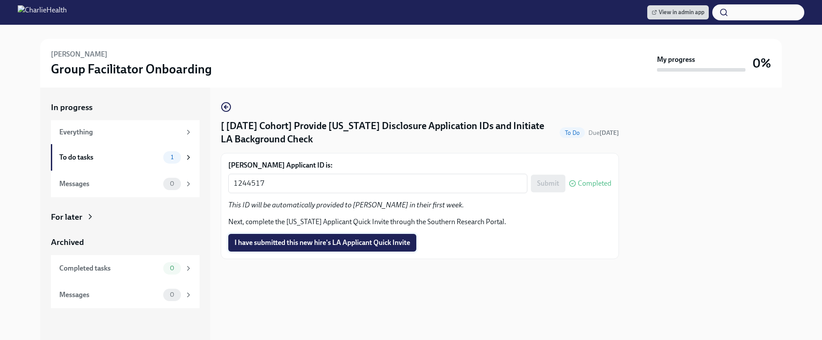
click at [378, 237] on button "I have submitted this new hire's LA Applicant Quick Invite" at bounding box center [322, 243] width 188 height 18
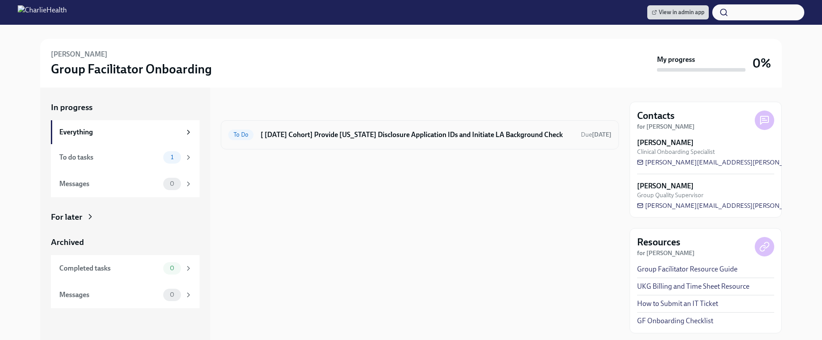
click at [410, 138] on h6 "[ [DATE] Cohort] Provide [US_STATE] Disclosure Application IDs and Initiate LA …" at bounding box center [417, 135] width 313 height 10
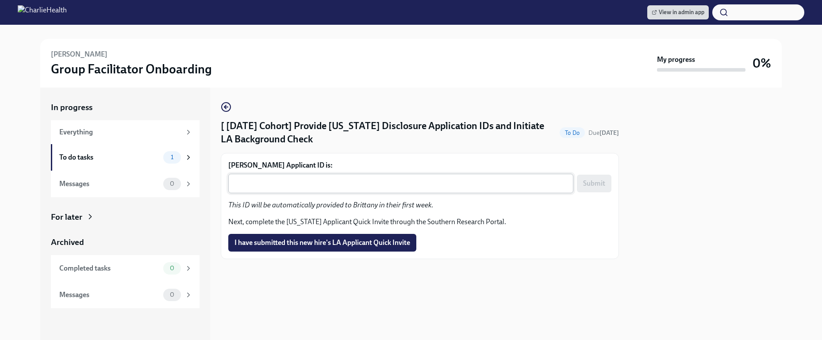
click at [366, 185] on textarea "[PERSON_NAME] Applicant ID is:" at bounding box center [401, 183] width 335 height 11
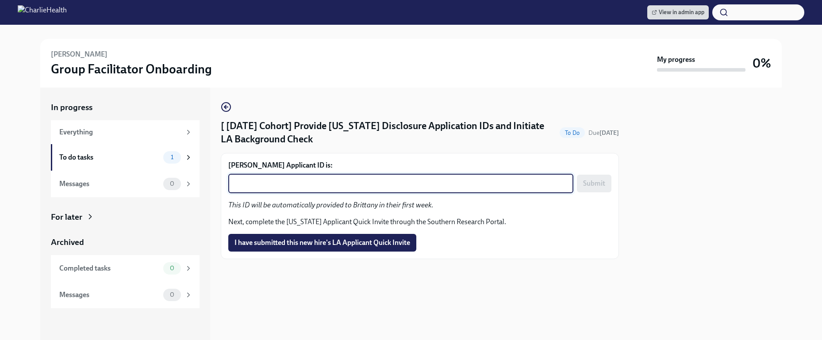
paste textarea "1244523"
type textarea "1244523"
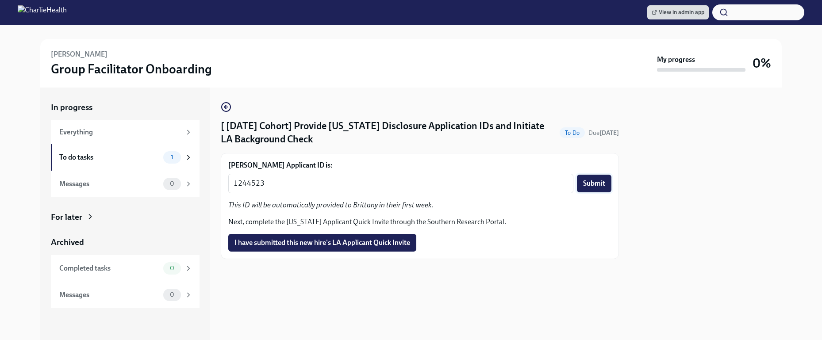
click at [592, 190] on button "Submit" at bounding box center [594, 184] width 35 height 18
click at [395, 241] on span "I have submitted this new hire's LA Applicant Quick Invite" at bounding box center [323, 243] width 176 height 9
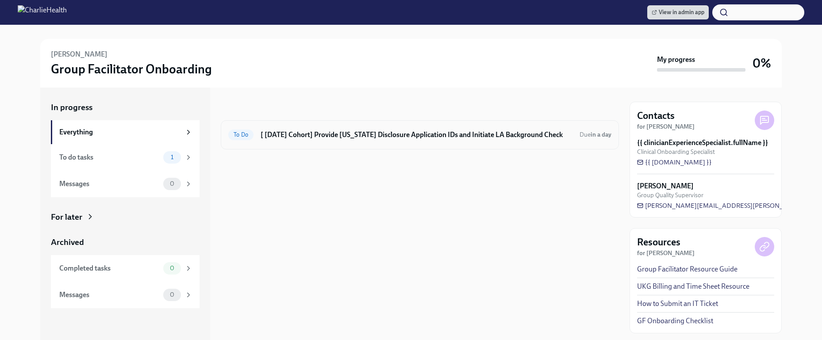
click at [480, 123] on div "To Do [ [DATE] Cohort] Provide [US_STATE] Disclosure Application IDs and Initia…" at bounding box center [420, 134] width 398 height 29
click at [471, 145] on div "To Do [ [DATE] Cohort] Provide [US_STATE] Disclosure Application IDs and Initia…" at bounding box center [420, 134] width 398 height 29
click at [467, 138] on h6 "[ [DATE] Cohort] Provide [US_STATE] Disclosure Application IDs and Initiate LA …" at bounding box center [417, 135] width 312 height 10
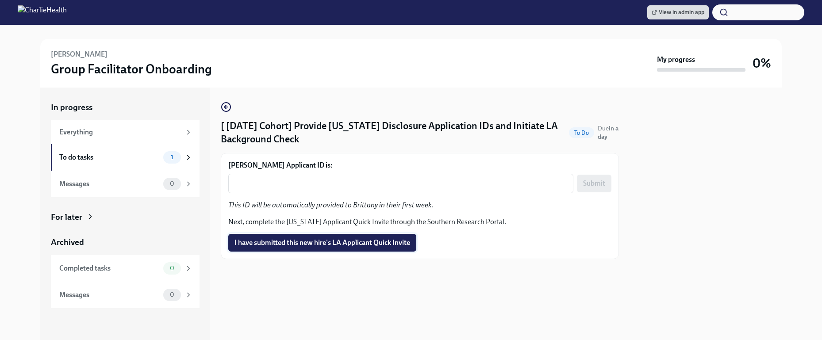
click at [358, 244] on span "I have submitted this new hire's LA Applicant Quick Invite" at bounding box center [323, 243] width 176 height 9
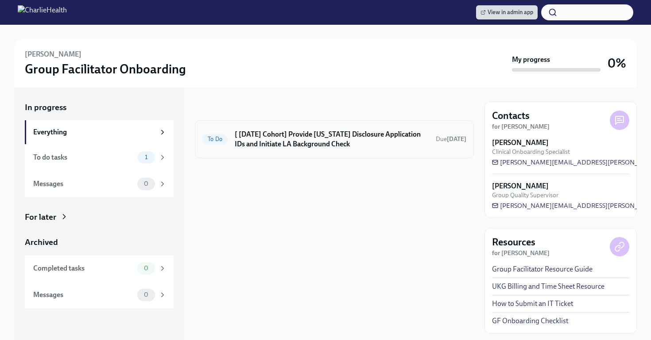
click at [372, 138] on h6 "[ [DATE] Cohort] Provide [US_STATE] Disclosure Application IDs and Initiate LA …" at bounding box center [332, 139] width 194 height 19
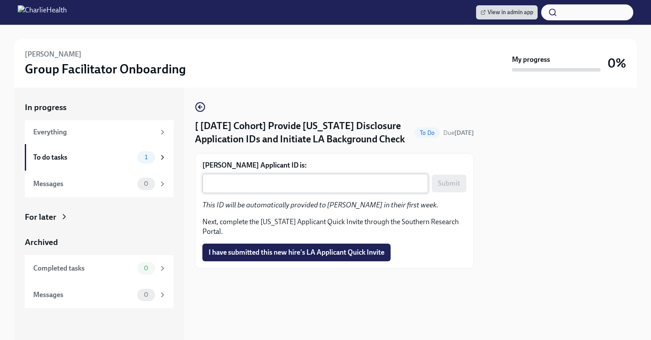
click at [288, 186] on textarea "[PERSON_NAME] Applicant ID is:" at bounding box center [315, 183] width 215 height 11
paste textarea "1244539"
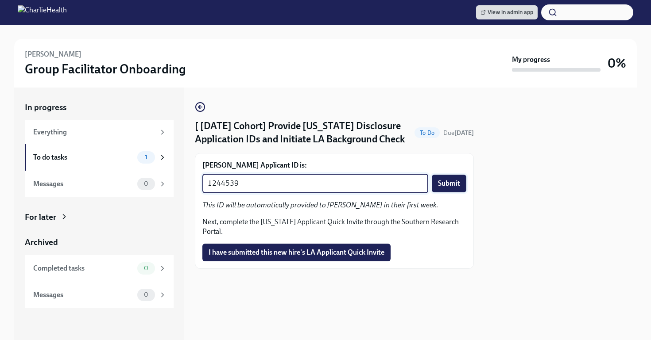
type textarea "1244539"
click at [450, 181] on span "Submit" at bounding box center [449, 183] width 22 height 9
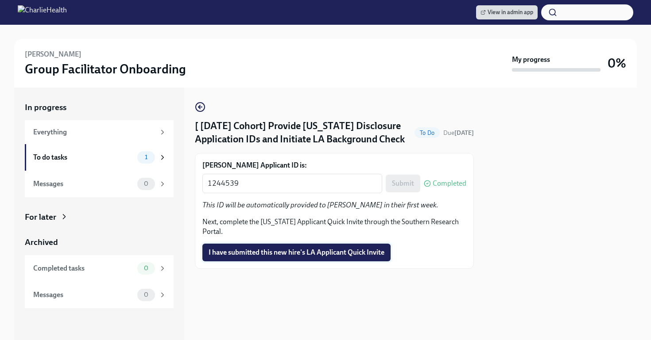
click at [332, 251] on span "I have submitted this new hire's LA Applicant Quick Invite" at bounding box center [296, 252] width 176 height 9
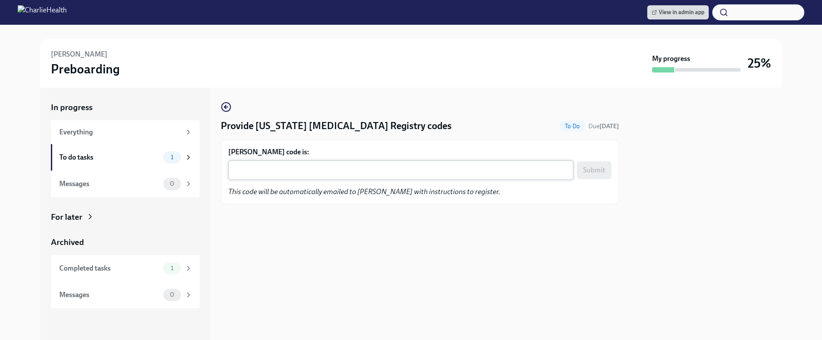
click at [351, 173] on textarea "[PERSON_NAME] code is:" at bounding box center [401, 170] width 335 height 11
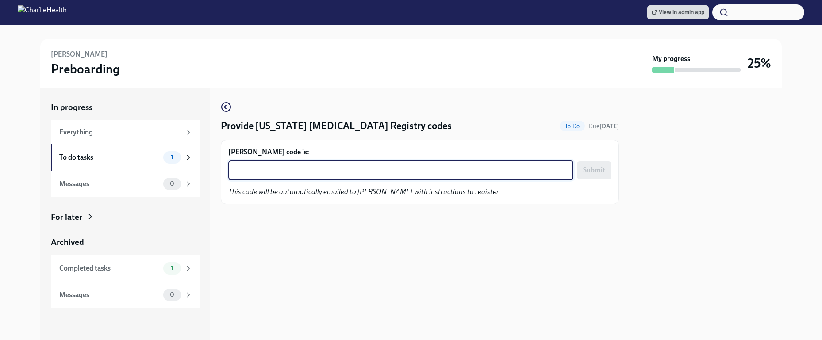
paste textarea "TZ380C8LBI7S"
type textarea "TZ380C8LBI7S"
click at [583, 174] on span "Submit" at bounding box center [594, 170] width 22 height 9
